Goal: Information Seeking & Learning: Learn about a topic

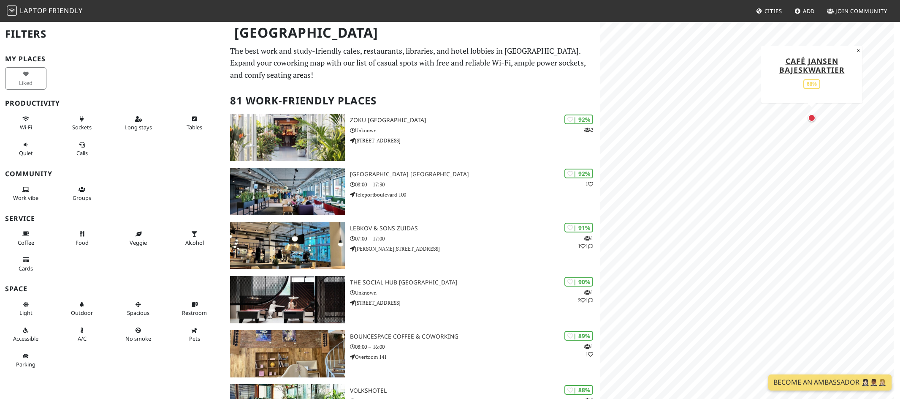
click at [812, 119] on div "Map marker" at bounding box center [812, 118] width 8 height 8
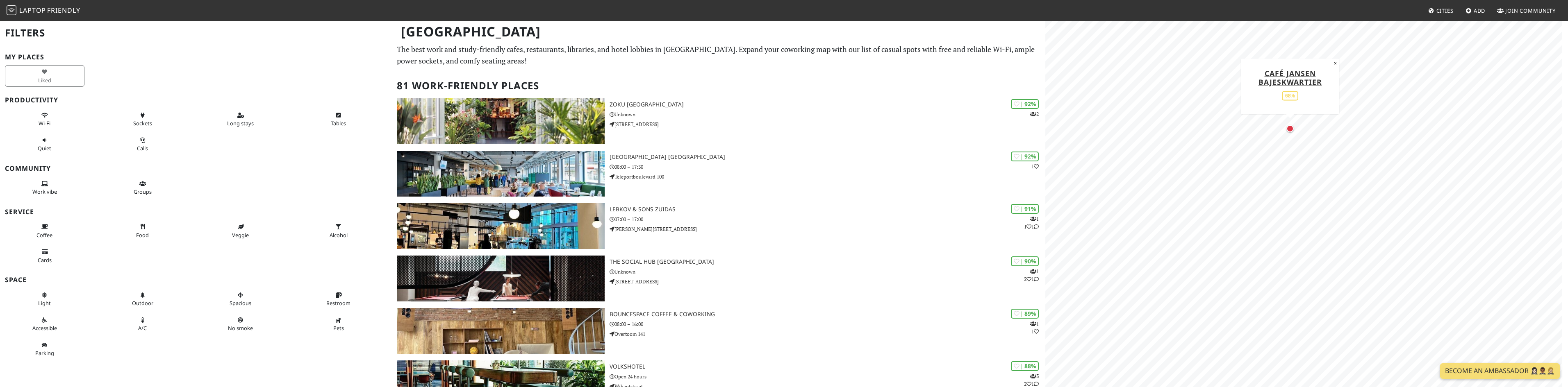
click at [1291, 128] on div "Map marker" at bounding box center [1290, 129] width 8 height 8
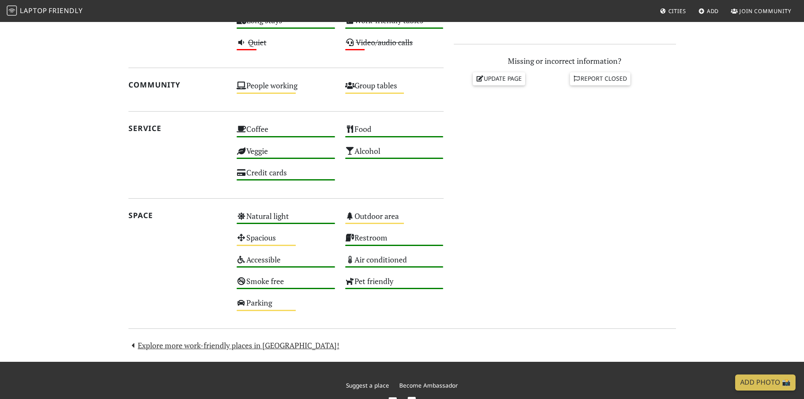
scroll to position [399, 0]
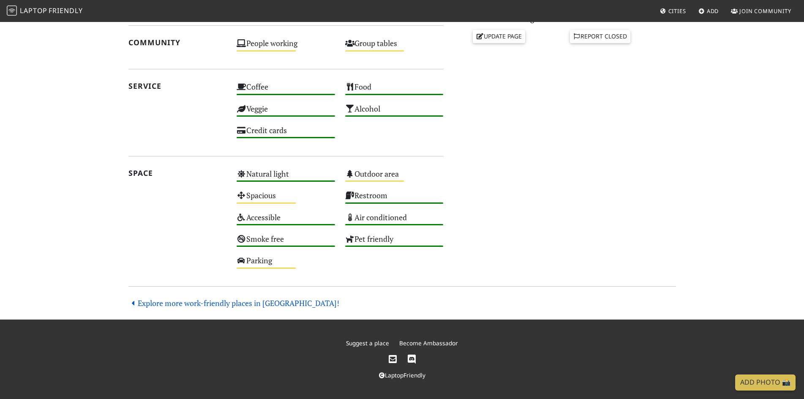
click at [226, 302] on link "Explore more work-friendly places in Amsterdam!" at bounding box center [233, 303] width 211 height 10
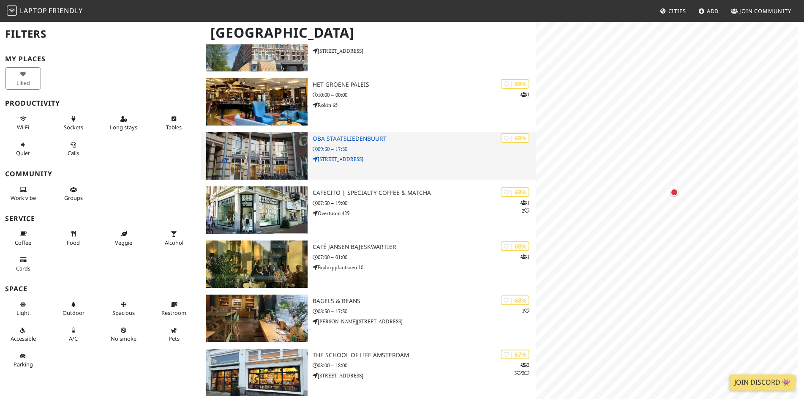
scroll to position [1773, 0]
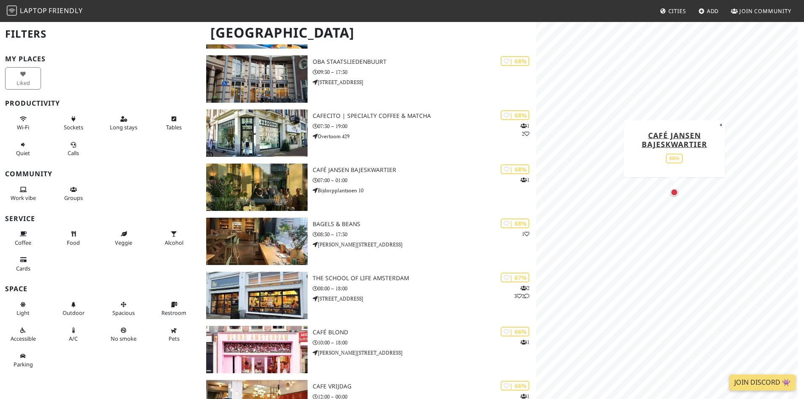
click at [673, 194] on div "Map marker" at bounding box center [674, 192] width 8 height 8
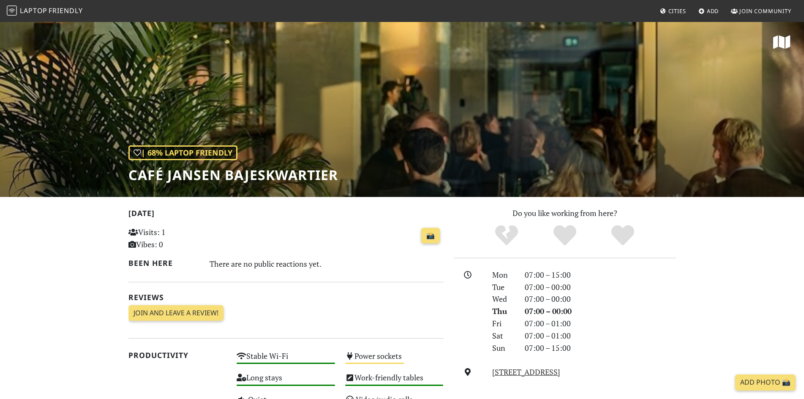
scroll to position [349, 0]
